Goal: Transaction & Acquisition: Download file/media

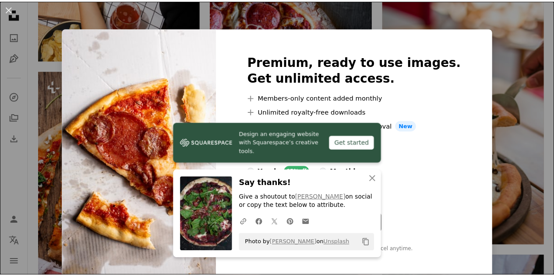
scroll to position [4, 0]
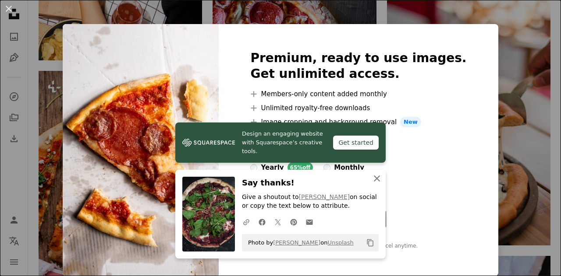
click at [375, 180] on icon "An X shape" at bounding box center [376, 178] width 11 height 11
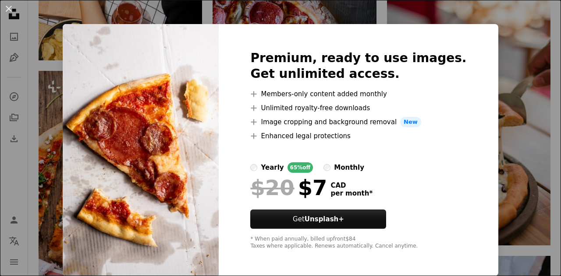
click at [500, 148] on div "An X shape Premium, ready to use images. Get unlimited access. A plus sign Memb…" at bounding box center [280, 138] width 561 height 276
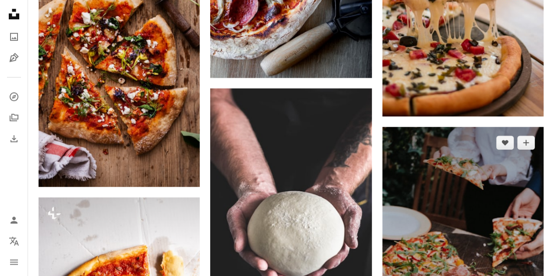
scroll to position [3706, 0]
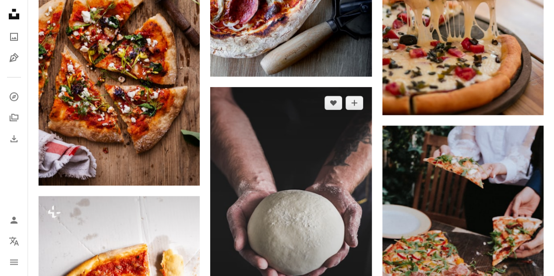
click at [320, 113] on img at bounding box center [290, 209] width 161 height 244
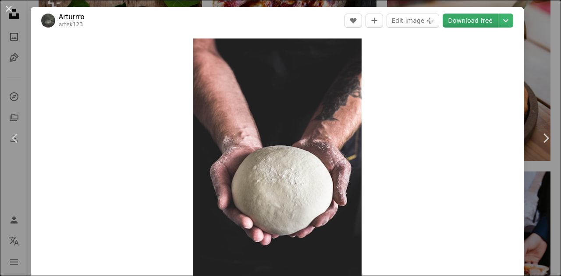
click at [463, 18] on link "Download free" at bounding box center [469, 21] width 55 height 14
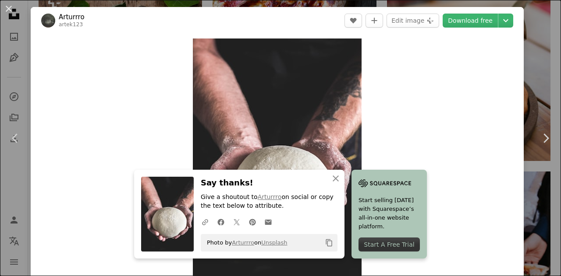
click at [541, 87] on div "An X shape Chevron left Chevron right An X shape Close Say thanks! Give a shout…" at bounding box center [280, 138] width 561 height 276
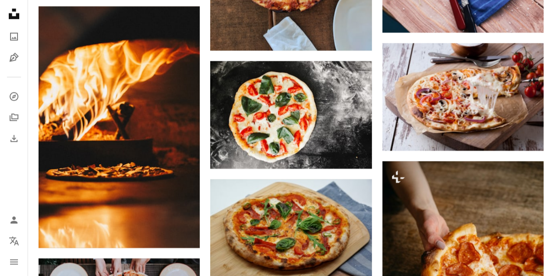
scroll to position [2791, 0]
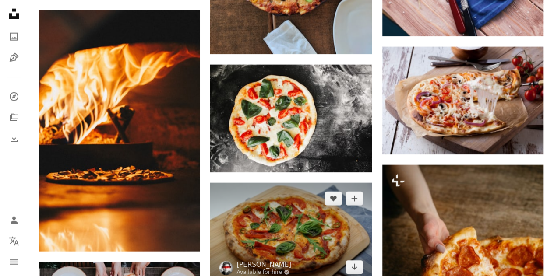
click at [312, 183] on img at bounding box center [290, 233] width 161 height 100
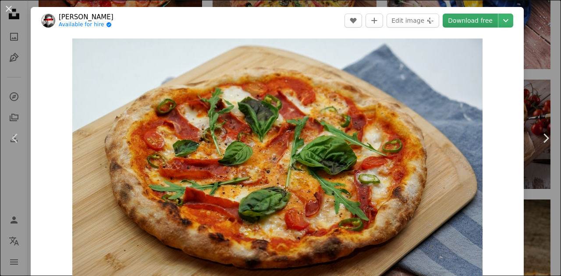
click at [458, 24] on link "Download free" at bounding box center [469, 21] width 55 height 14
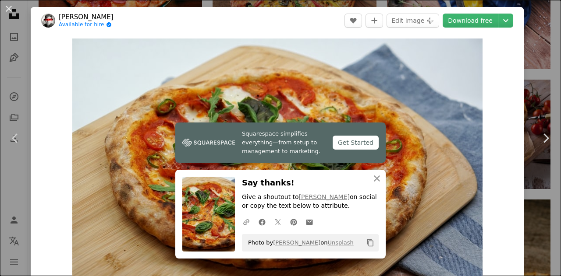
click at [518, 77] on div "An X shape Chevron left Chevron right Squarespace simplifies everything—from se…" at bounding box center [280, 138] width 561 height 276
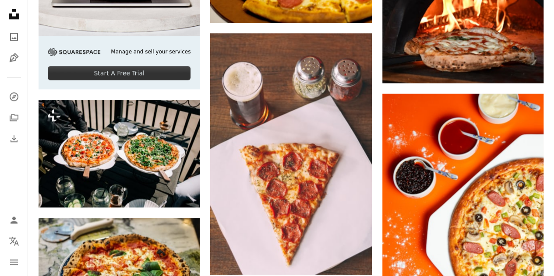
scroll to position [2120, 0]
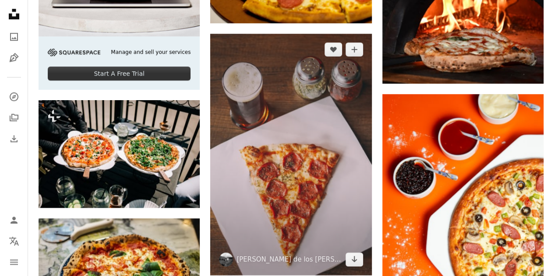
click at [320, 92] on img at bounding box center [290, 155] width 161 height 242
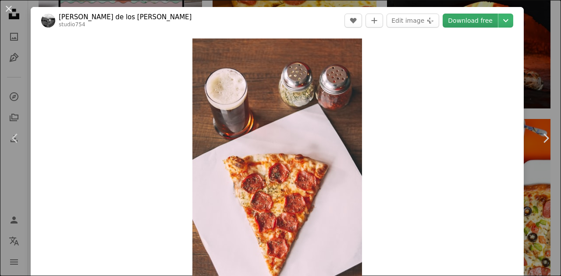
click at [461, 21] on link "Download free" at bounding box center [469, 21] width 55 height 14
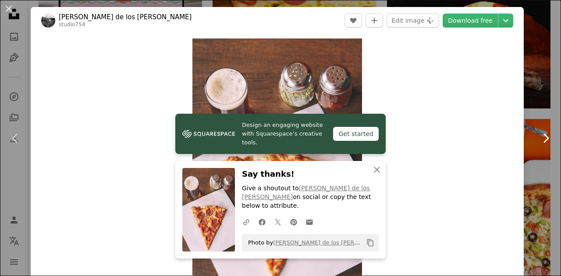
click at [530, 156] on link "Chevron right" at bounding box center [545, 138] width 31 height 84
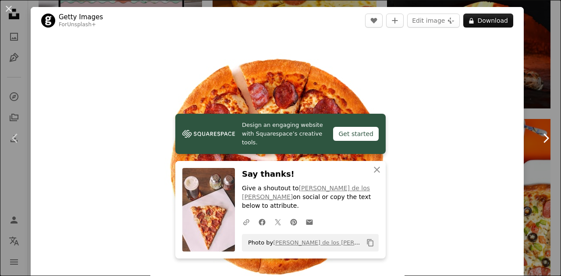
click at [530, 156] on link "Chevron right" at bounding box center [545, 138] width 31 height 84
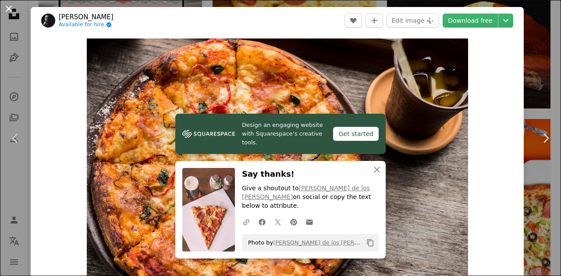
click at [8, 10] on button "An X shape" at bounding box center [9, 9] width 11 height 11
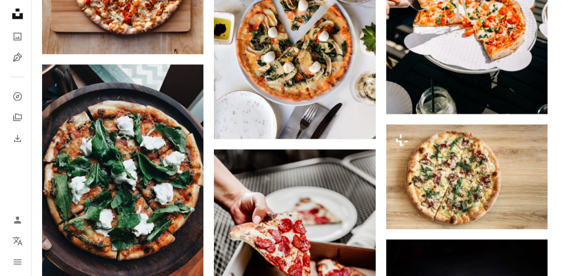
scroll to position [989, 0]
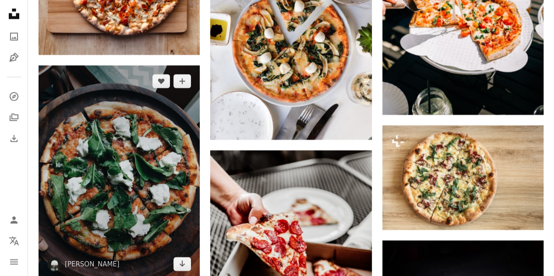
click at [150, 95] on img at bounding box center [119, 173] width 161 height 215
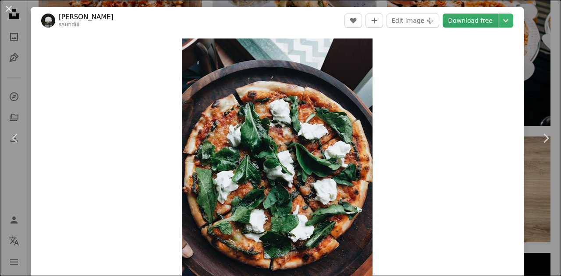
click at [465, 17] on link "Download free" at bounding box center [469, 21] width 55 height 14
